Goal: Check status: Check status

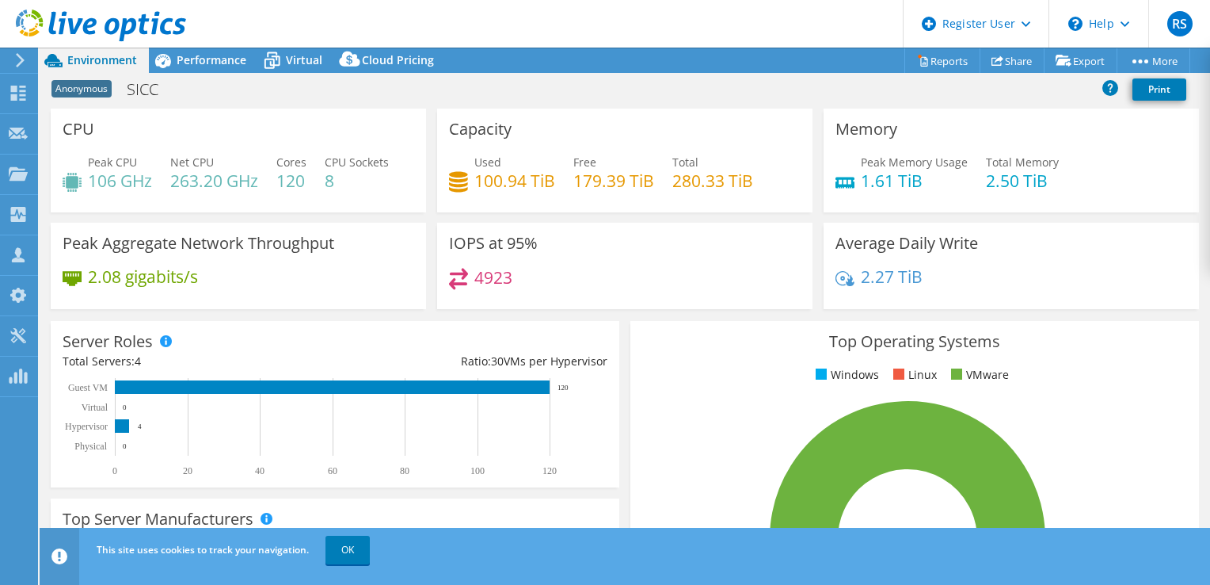
select select "EUFrankfurt"
select select "USD"
click at [265, 63] on icon at bounding box center [272, 61] width 28 height 28
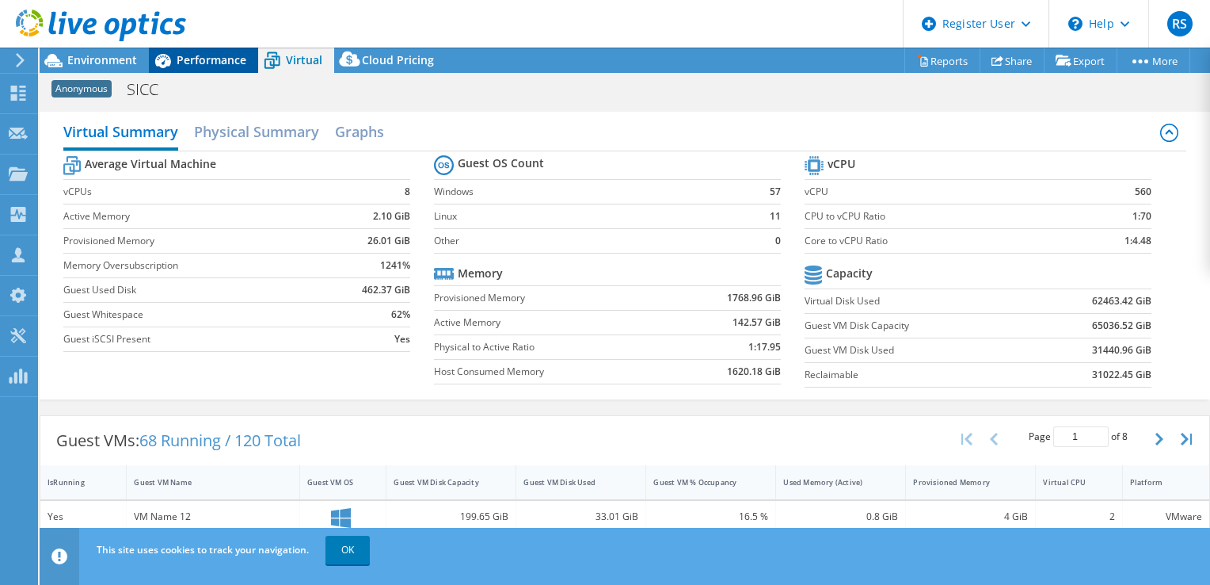
click at [177, 59] on span "Performance" at bounding box center [212, 59] width 70 height 15
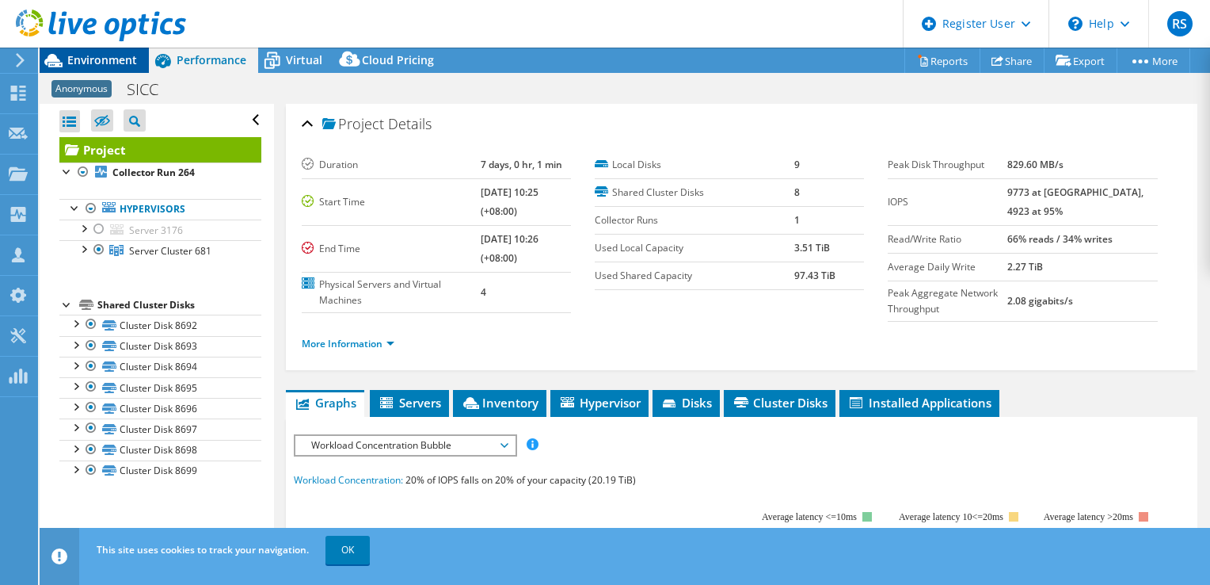
click at [120, 60] on span "Environment" at bounding box center [102, 59] width 70 height 15
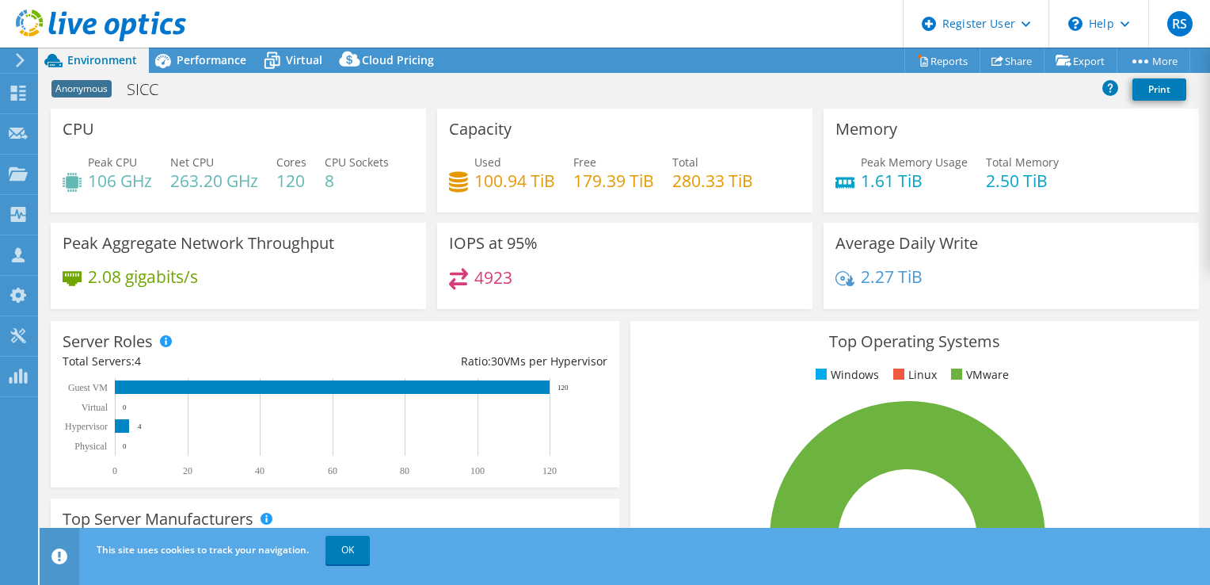
click at [573, 174] on h4 "179.39 TiB" at bounding box center [613, 180] width 81 height 17
click at [248, 68] on div "Performance" at bounding box center [203, 60] width 109 height 25
